Goal: Task Accomplishment & Management: Use online tool/utility

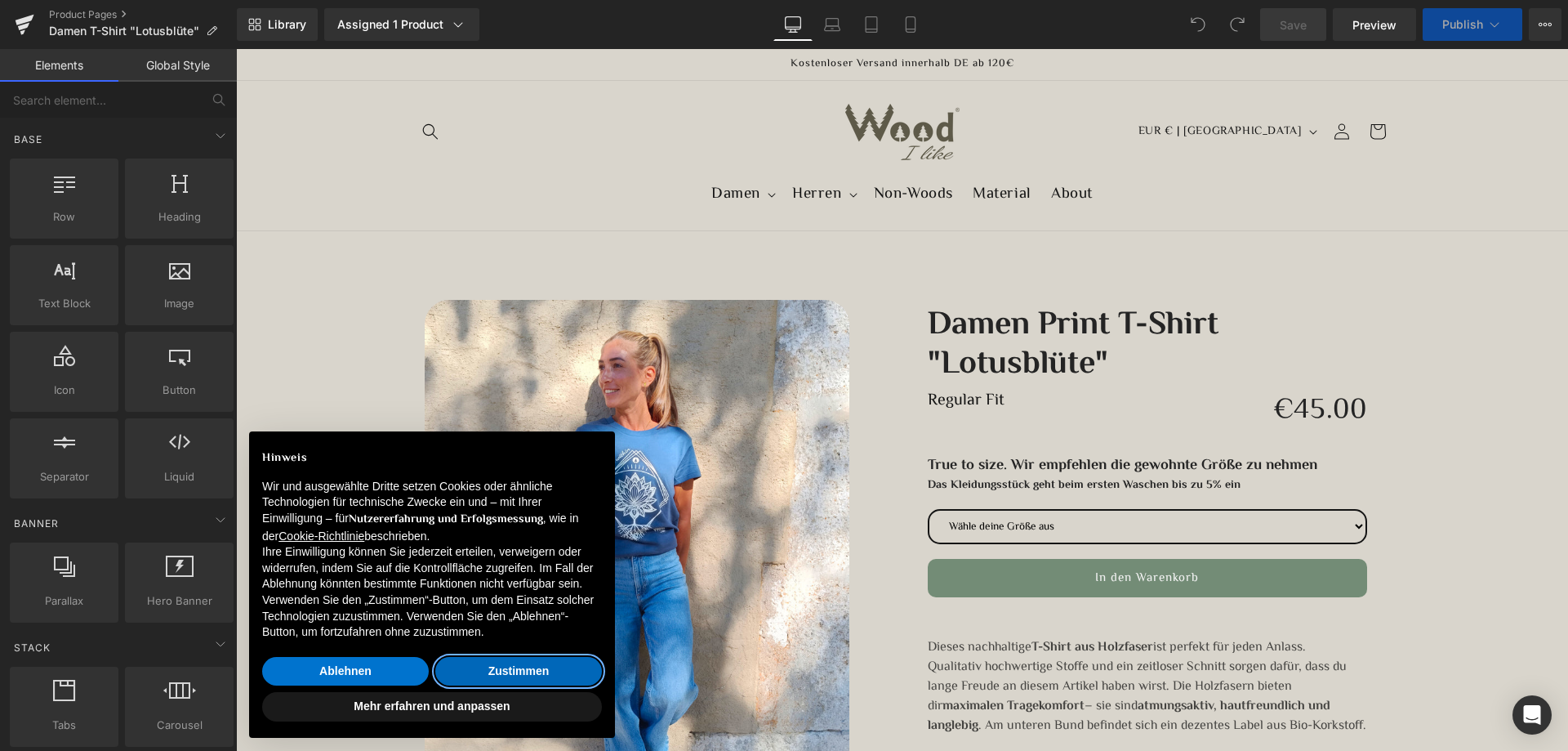
click at [461, 666] on button "Zustimmen" at bounding box center [518, 672] width 167 height 30
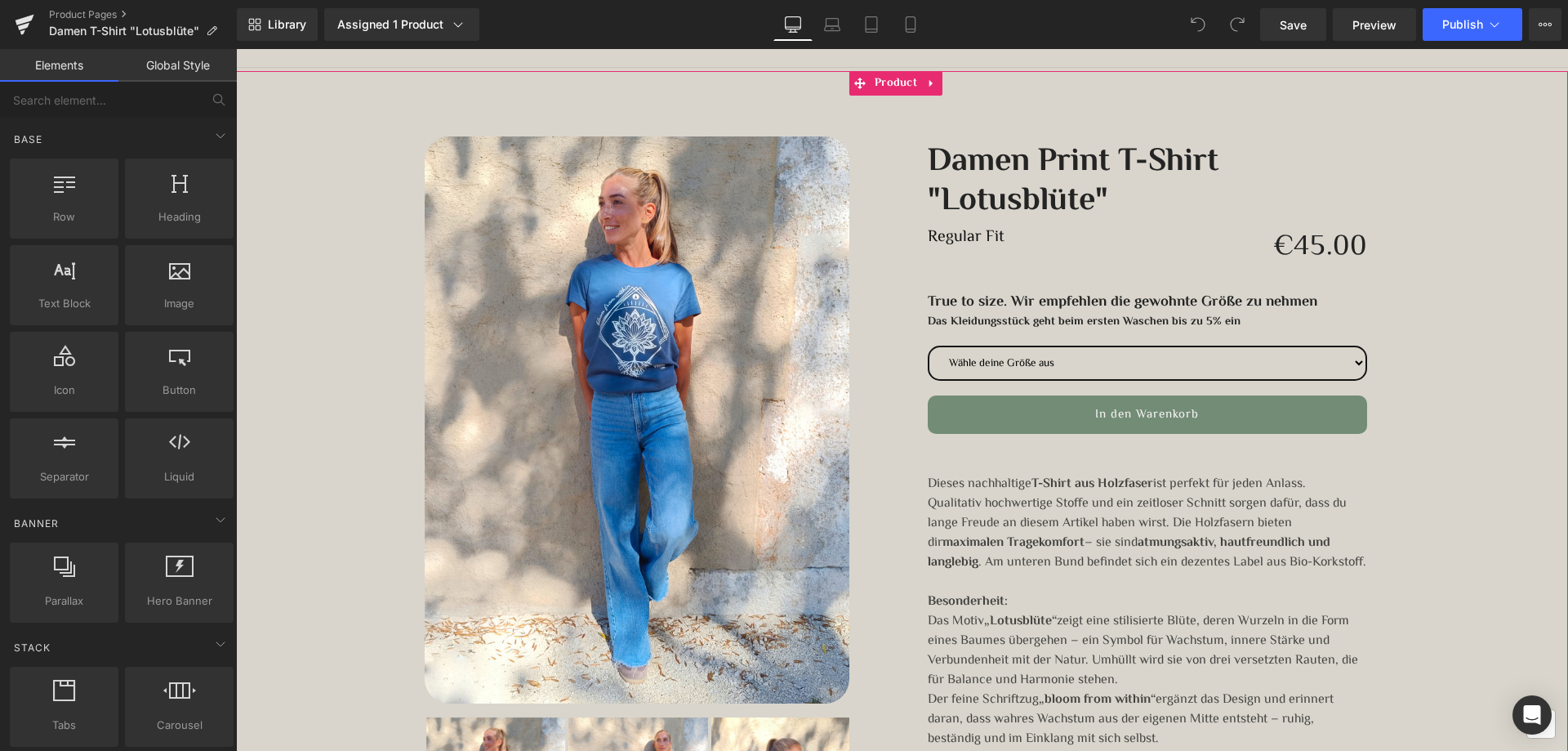
scroll to position [245, 0]
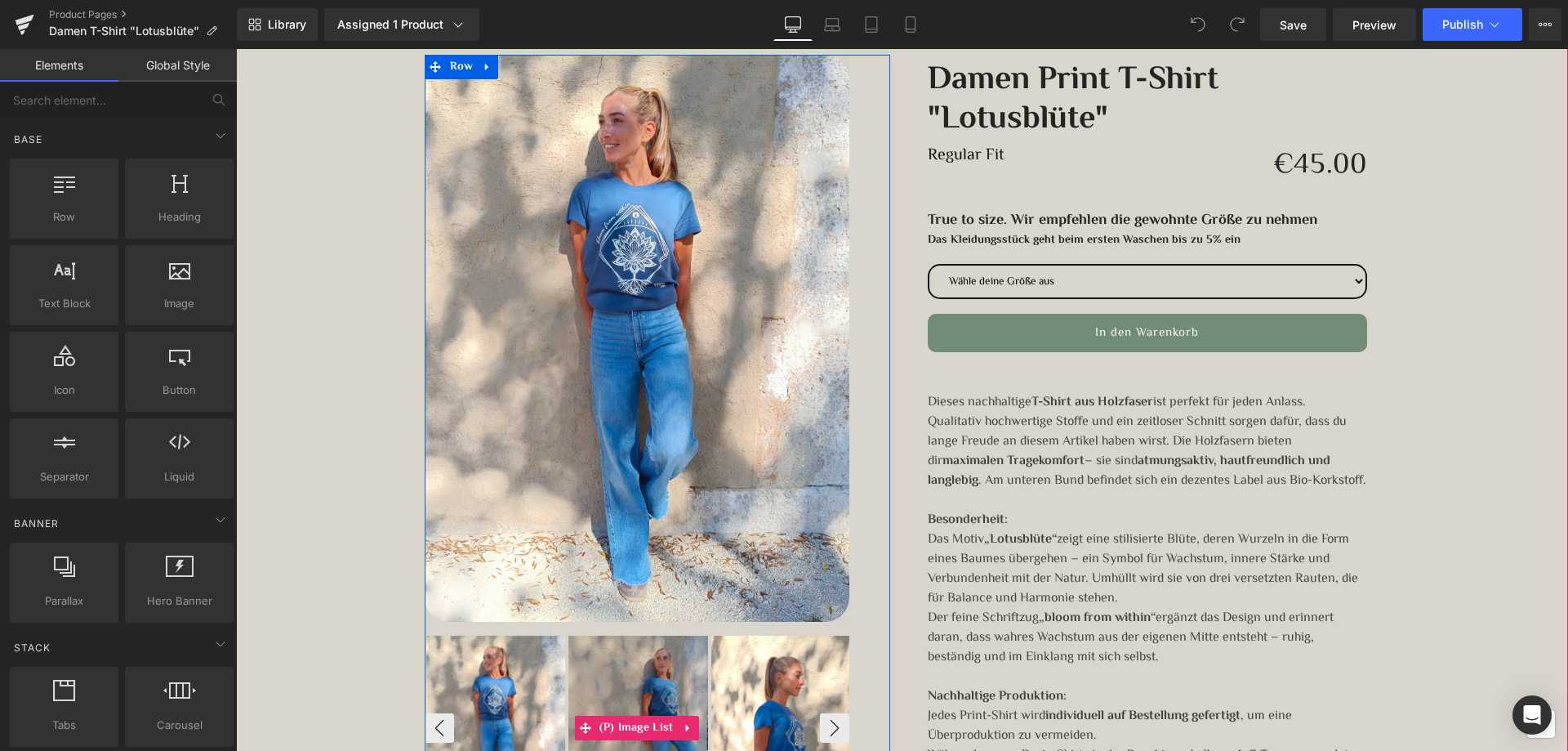
click at [620, 677] on div at bounding box center [637, 728] width 140 height 186
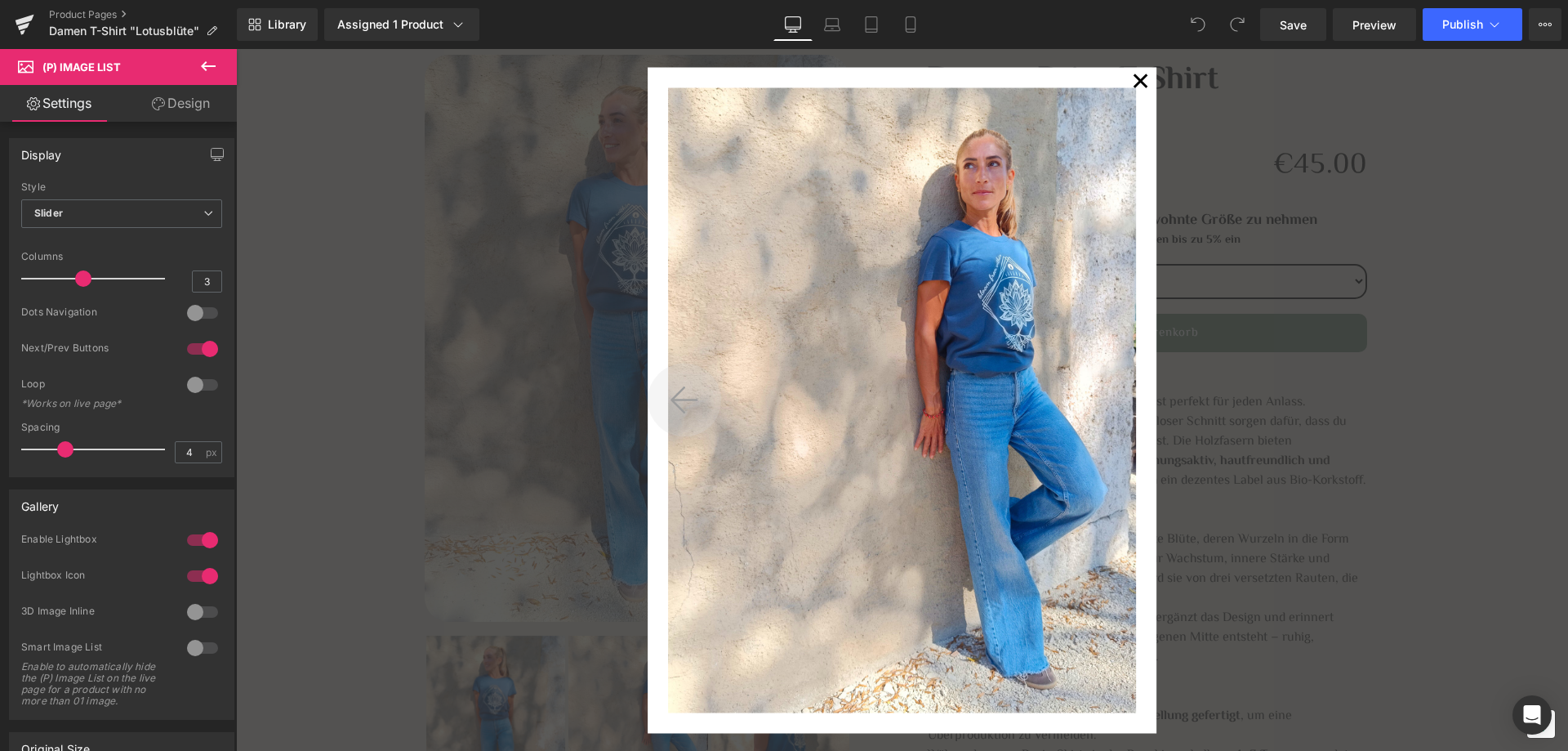
click at [679, 398] on icon at bounding box center [684, 399] width 28 height 32
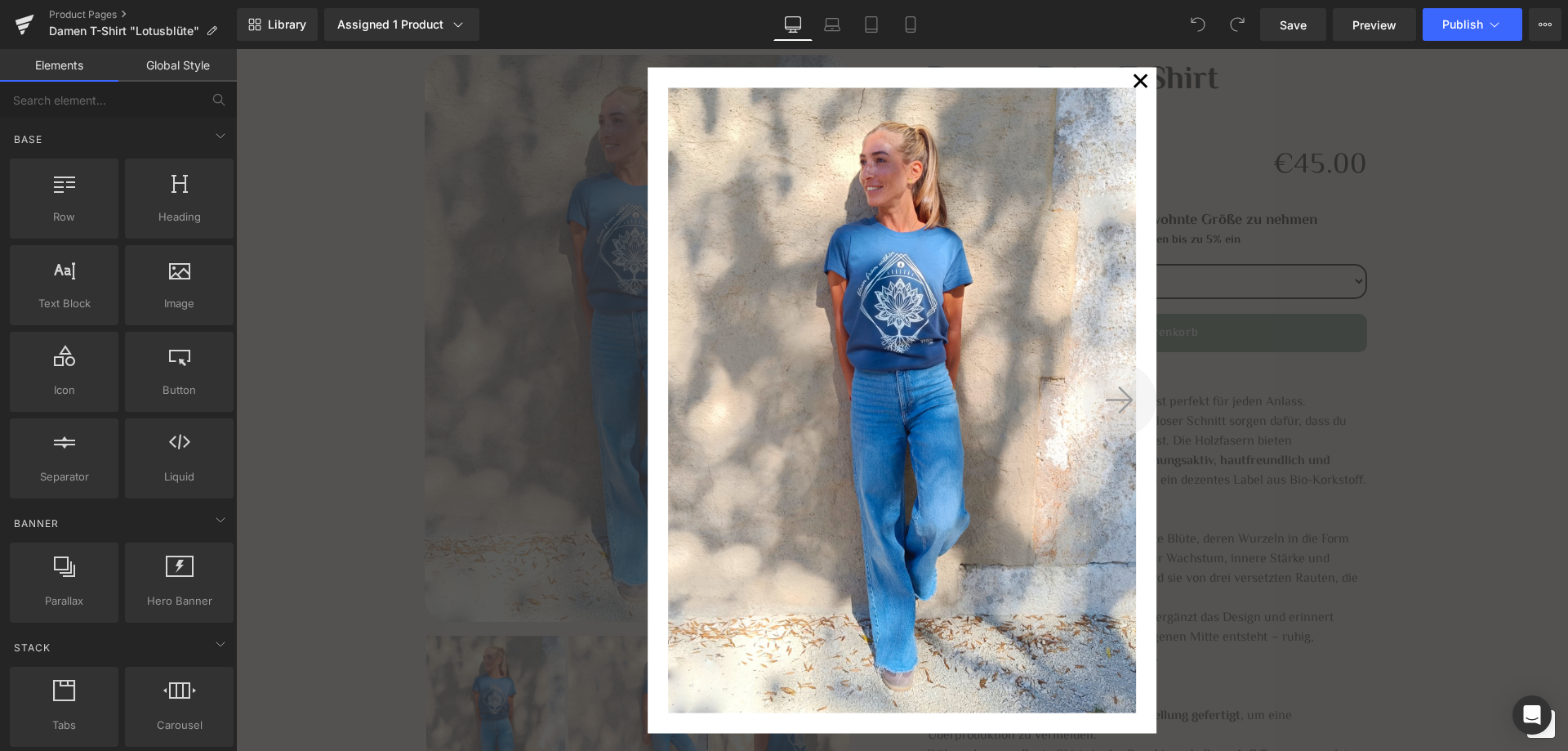
click at [1118, 397] on icon at bounding box center [1119, 399] width 28 height 32
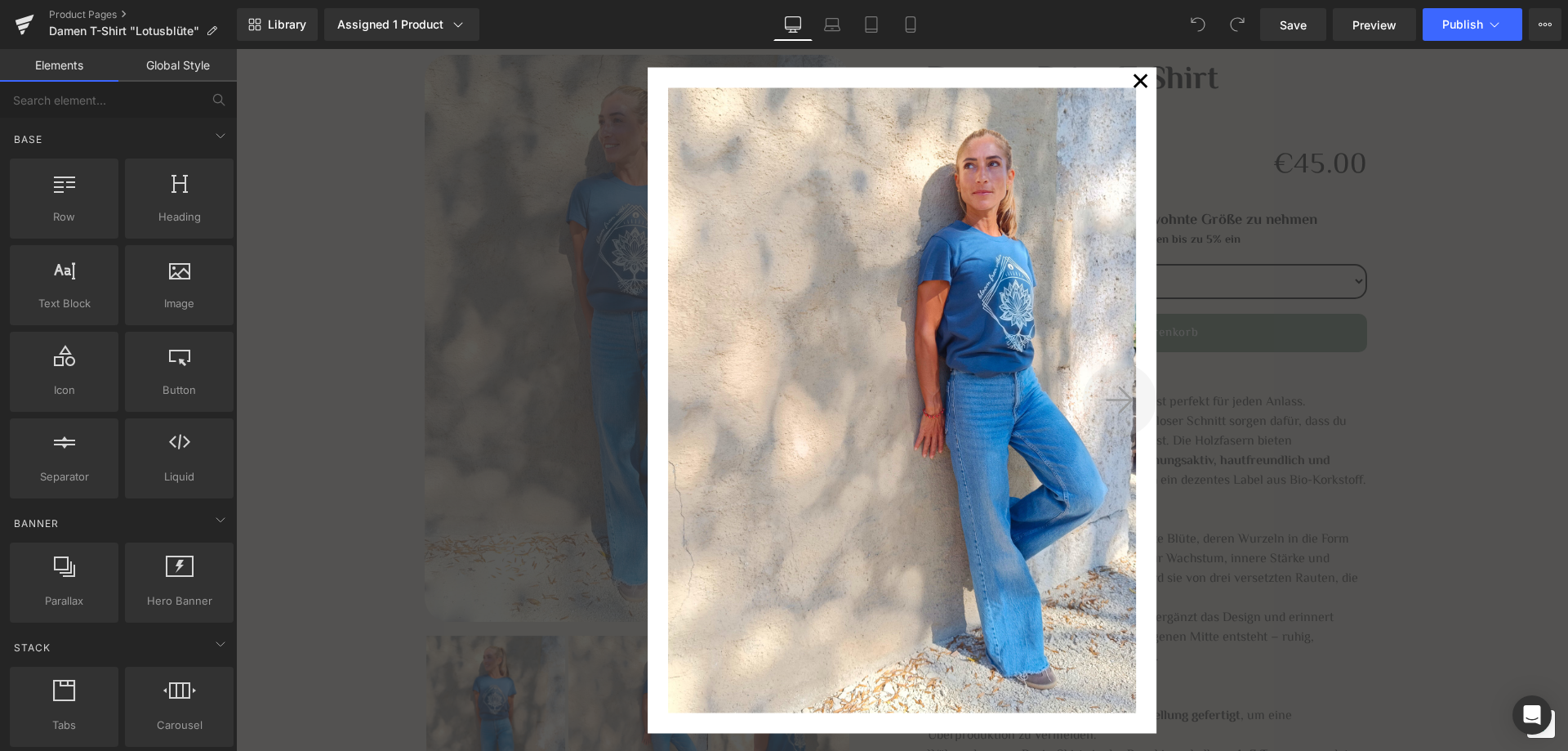
click at [1118, 397] on icon at bounding box center [1119, 399] width 28 height 32
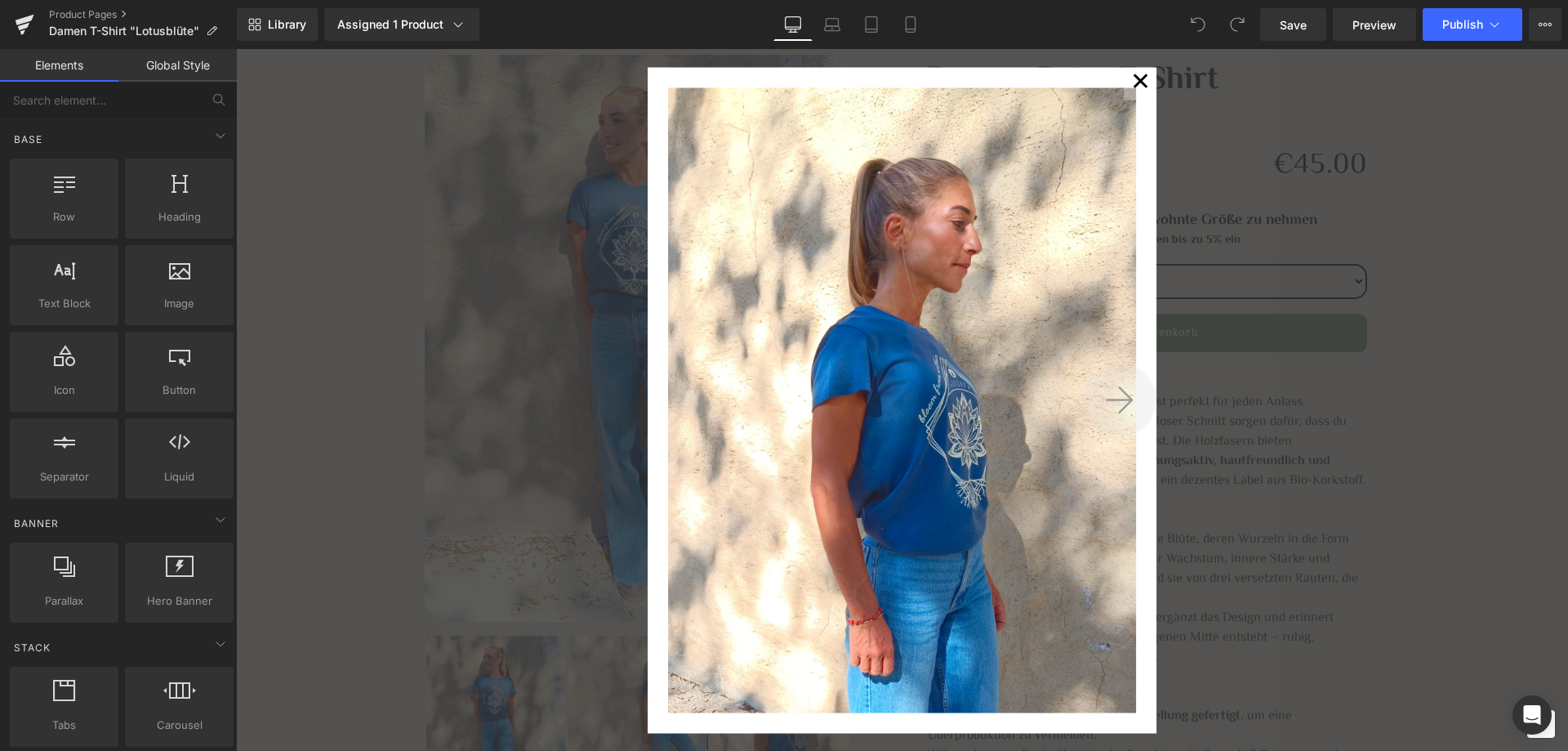
click at [1118, 397] on icon at bounding box center [1119, 399] width 28 height 32
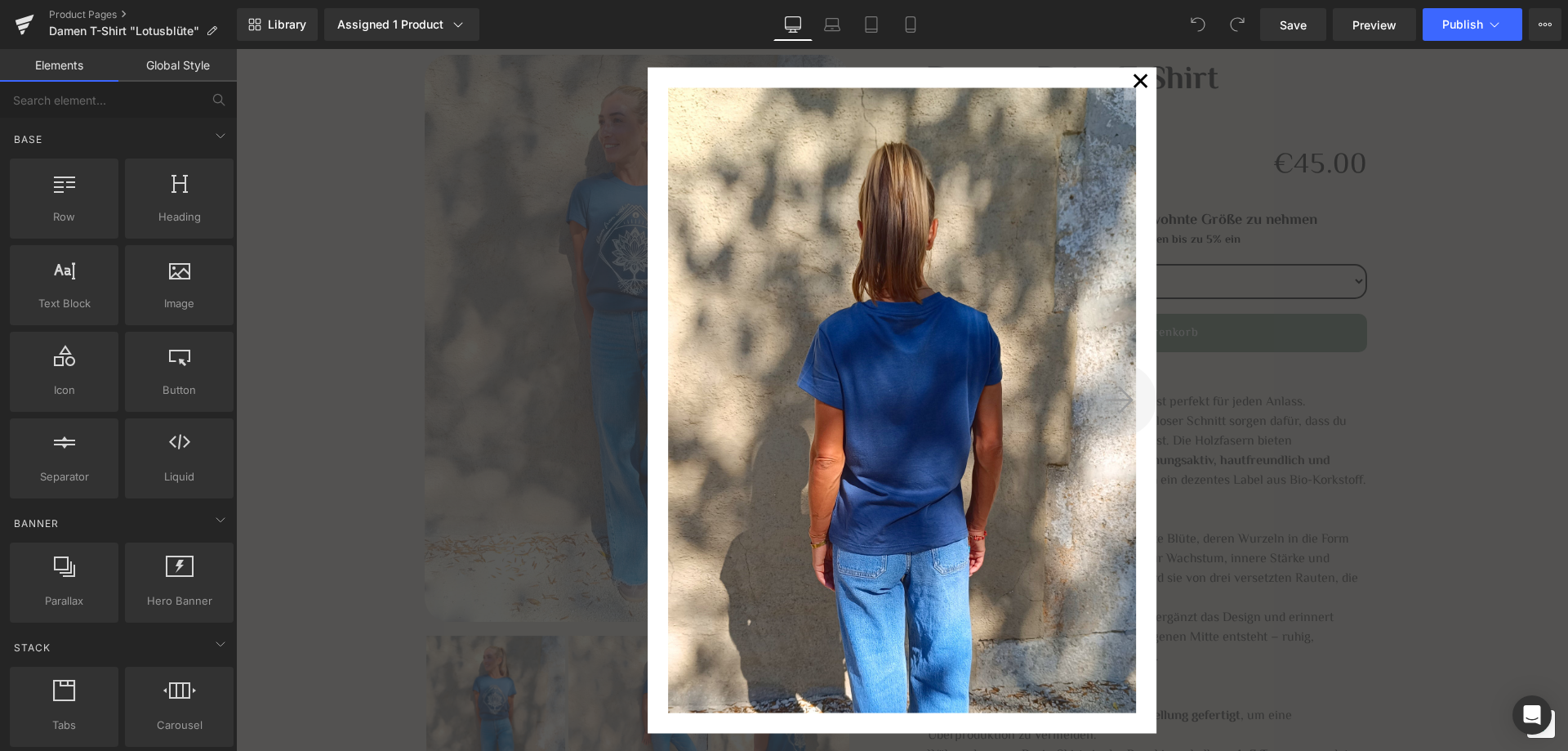
click at [1118, 397] on icon at bounding box center [1119, 399] width 28 height 32
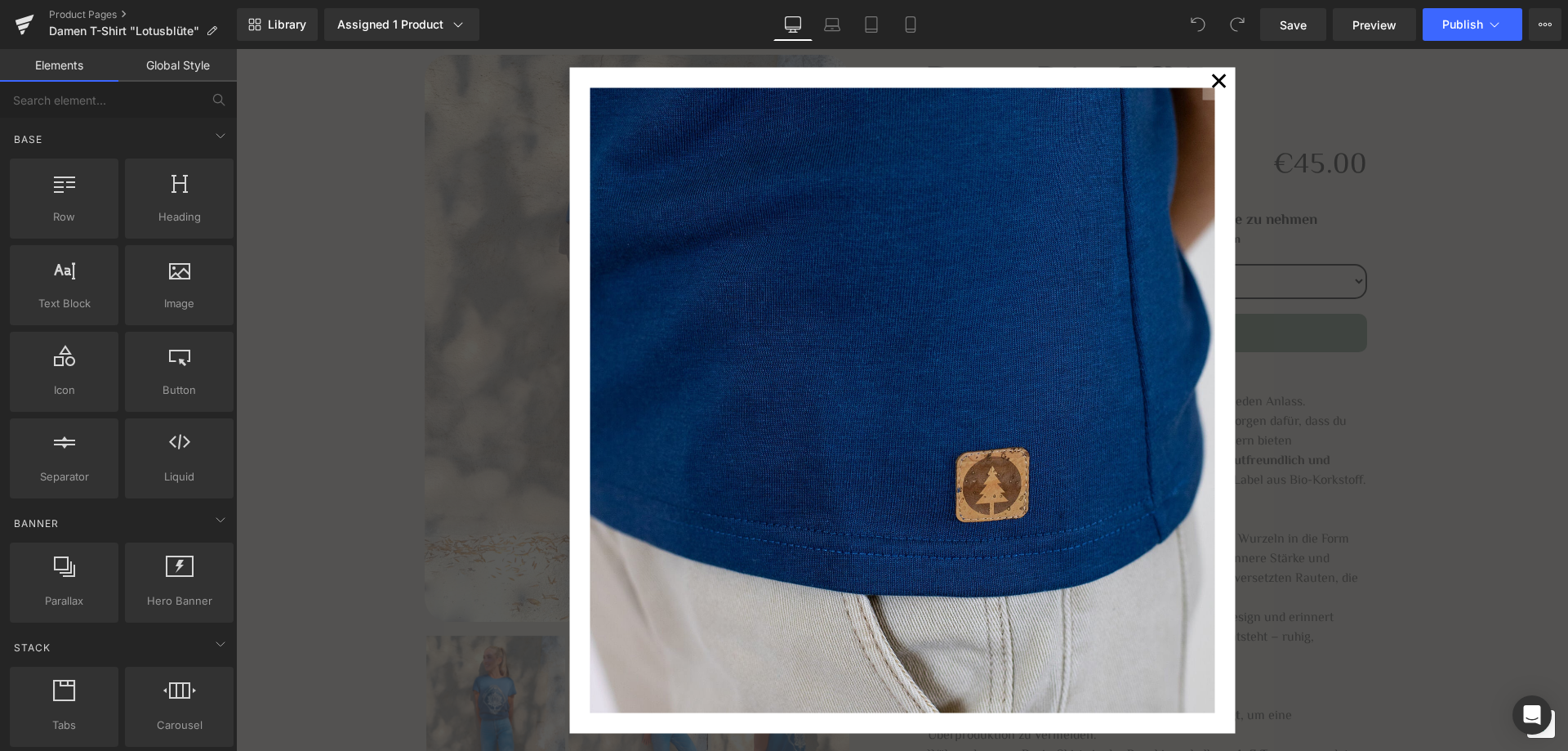
click at [1207, 87] on button "✕" at bounding box center [1218, 84] width 33 height 33
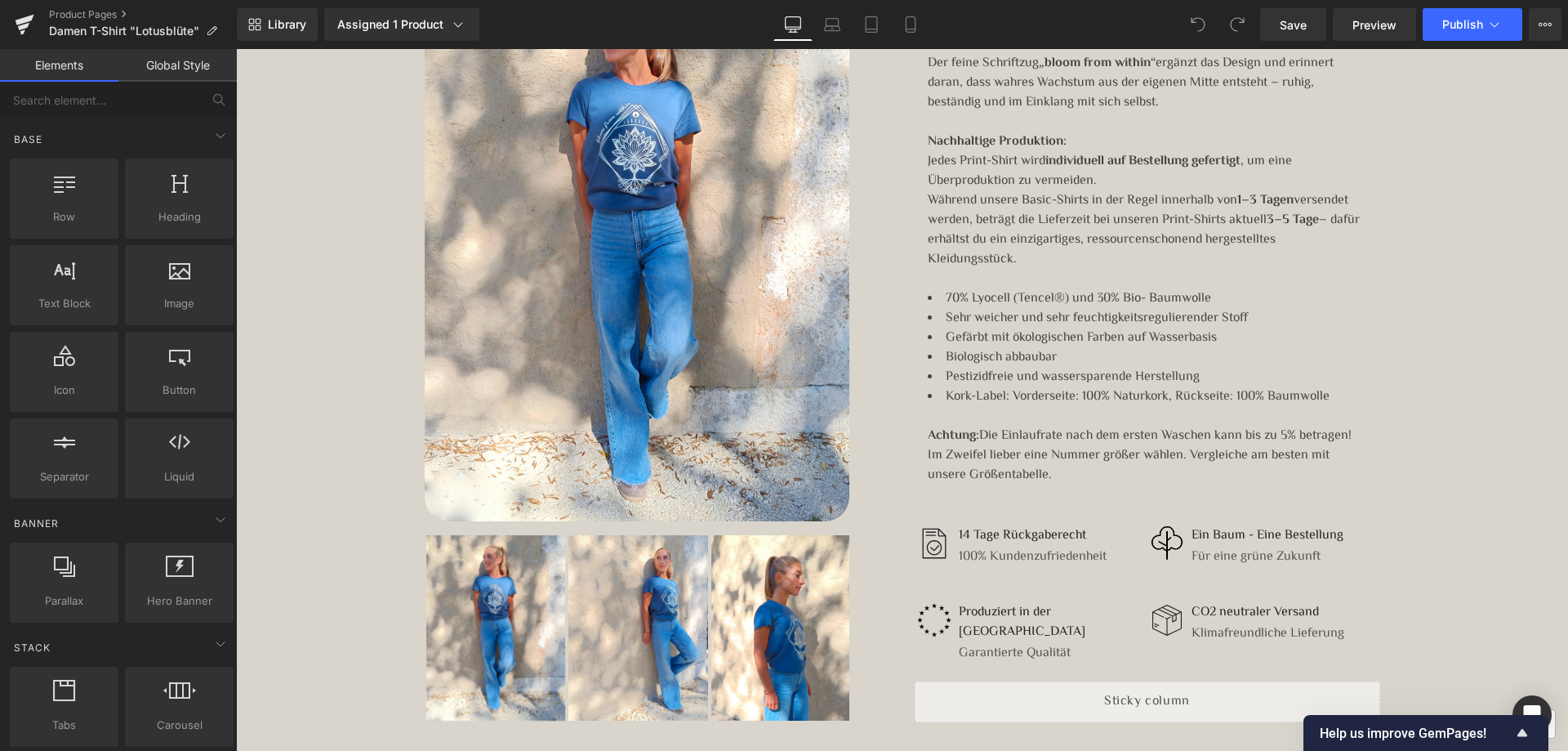
scroll to position [490, 0]
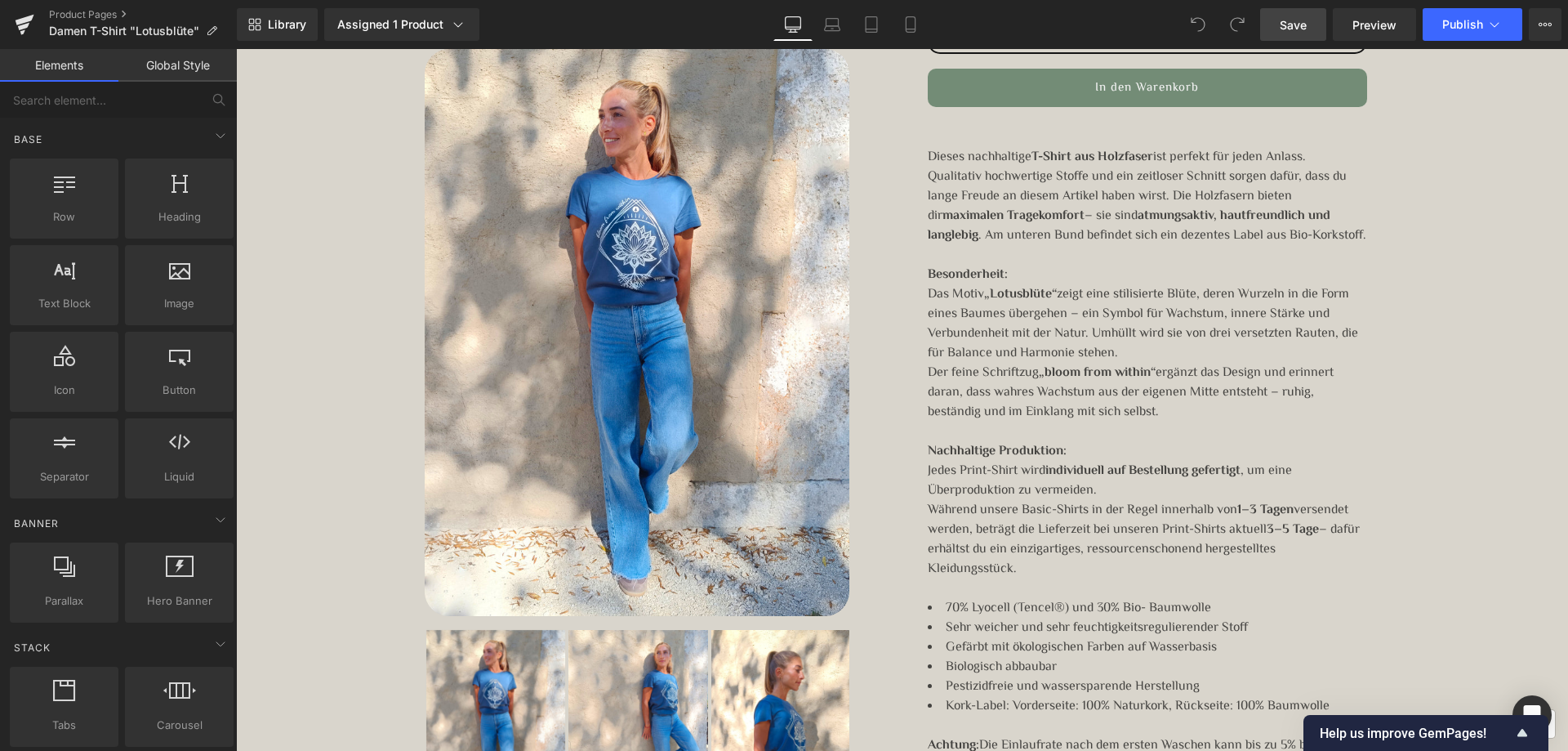
click at [1301, 28] on span "Save" at bounding box center [1292, 25] width 27 height 17
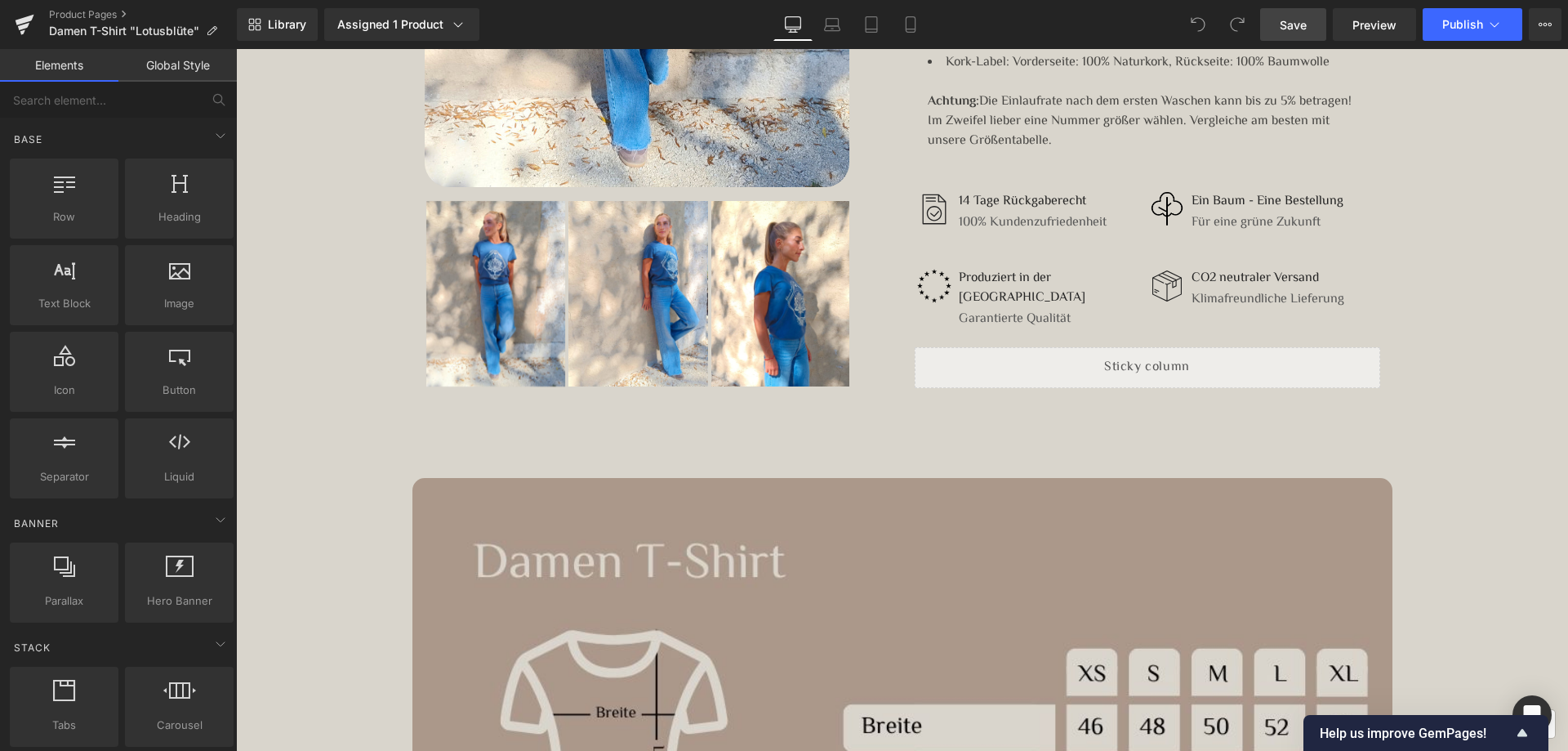
scroll to position [981, 0]
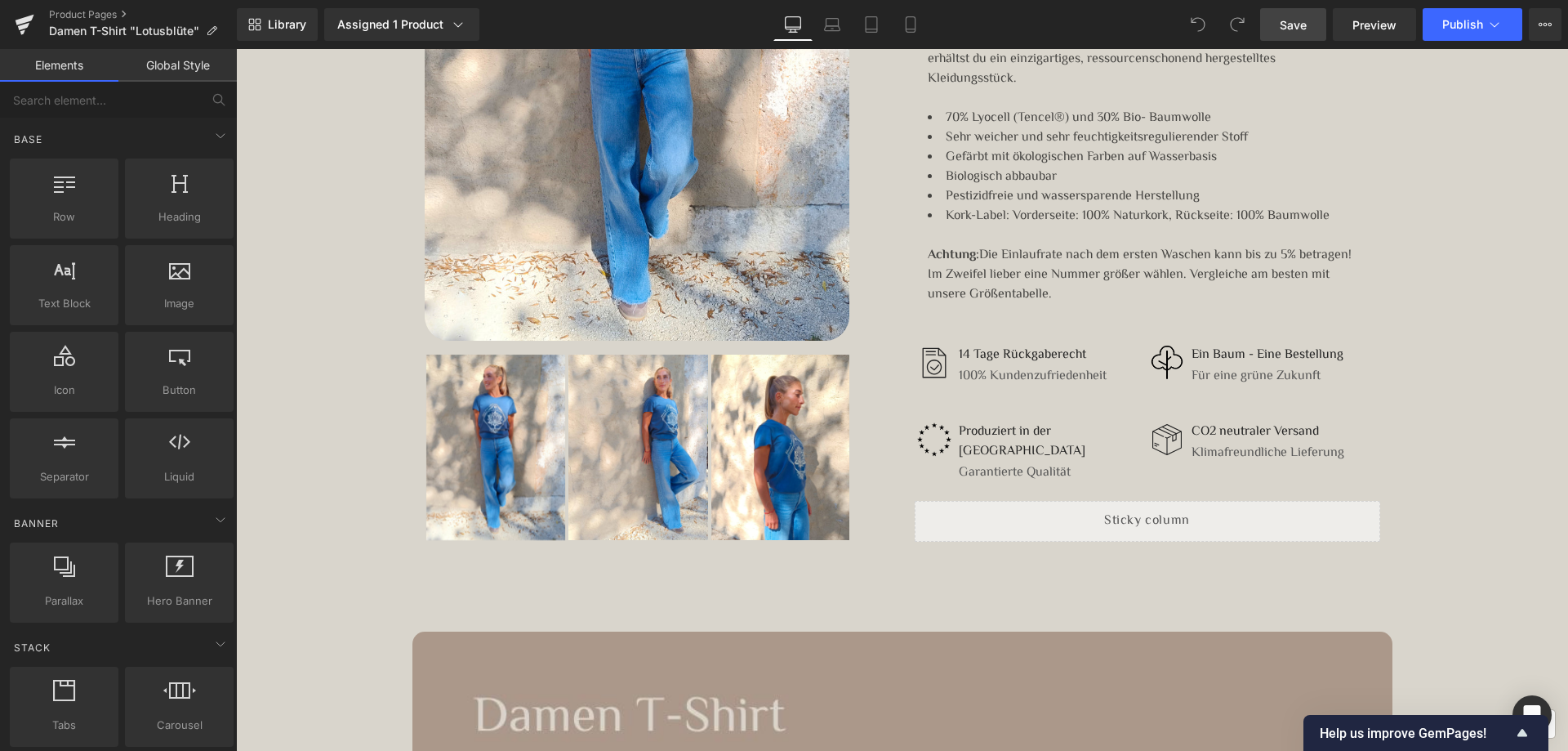
click at [1304, 26] on span "Save" at bounding box center [1292, 25] width 27 height 17
